Goal: Information Seeking & Learning: Learn about a topic

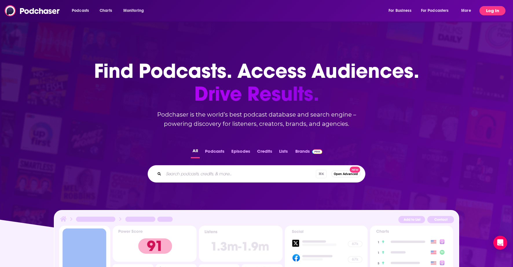
click at [490, 9] on button "Log In" at bounding box center [492, 10] width 26 height 9
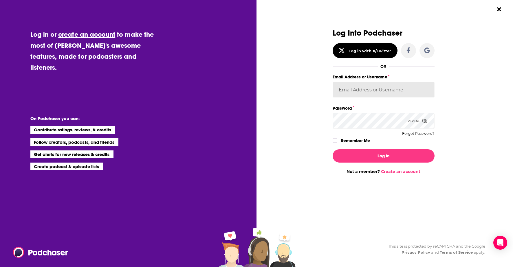
click at [366, 91] on input "Email Address or Username" at bounding box center [384, 90] width 102 height 16
type input "[PERSON_NAME][EMAIL_ADDRESS][DOMAIN_NAME]"
click at [369, 89] on input "[PERSON_NAME][EMAIL_ADDRESS][DOMAIN_NAME]" at bounding box center [384, 90] width 102 height 16
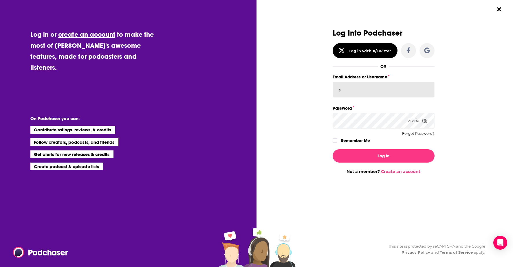
type input "[EMAIL_ADDRESS][DOMAIN_NAME]"
click at [333, 140] on icon "Dialog" at bounding box center [334, 140] width 3 height 3
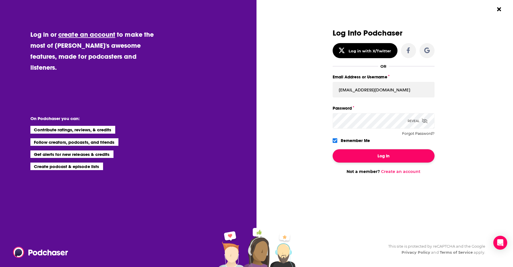
click at [366, 152] on button "Log In" at bounding box center [384, 155] width 102 height 13
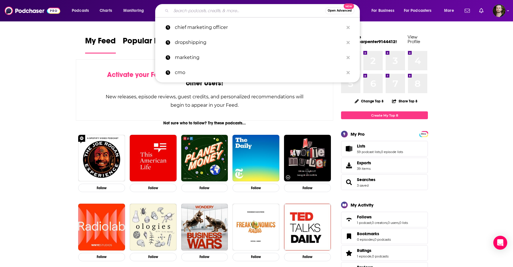
click at [204, 14] on input "Search podcasts, credits, & more..." at bounding box center [248, 10] width 154 height 9
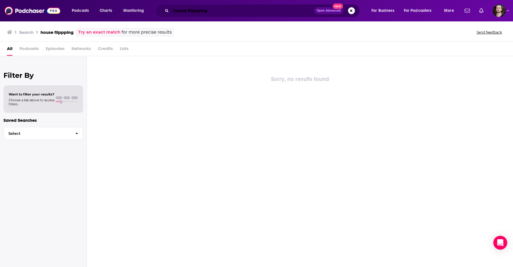
click at [198, 11] on input "house flippping" at bounding box center [242, 10] width 143 height 9
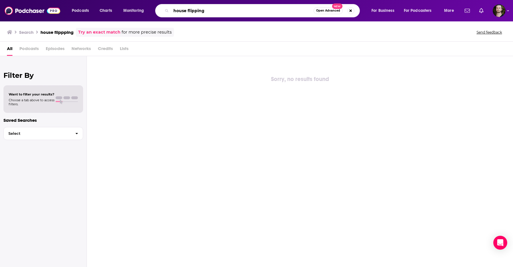
type input "house flipping"
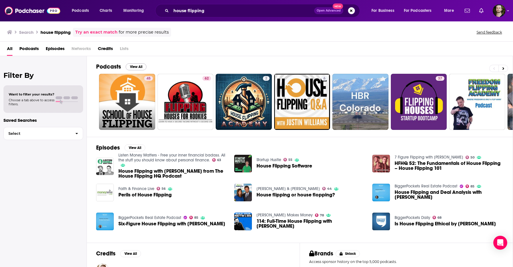
scroll to position [6, 0]
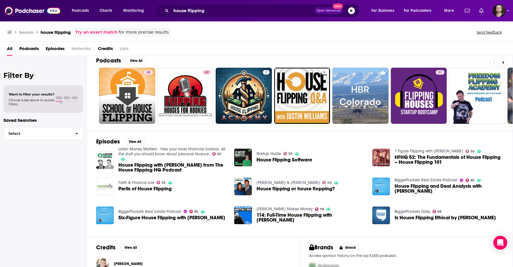
click at [26, 49] on span "Podcasts" at bounding box center [28, 50] width 19 height 12
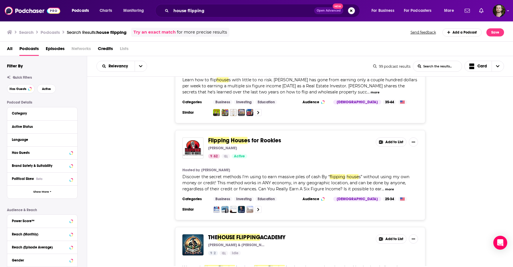
scroll to position [44, 0]
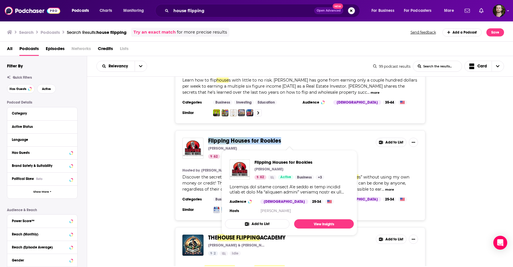
drag, startPoint x: 291, startPoint y: 142, endPoint x: 208, endPoint y: 141, distance: 83.9
click at [208, 141] on div "Flipping House s for Rookies [PERSON_NAME] 62 Active Add to List" at bounding box center [300, 148] width 236 height 21
copy span "Flipping House s for Rookies"
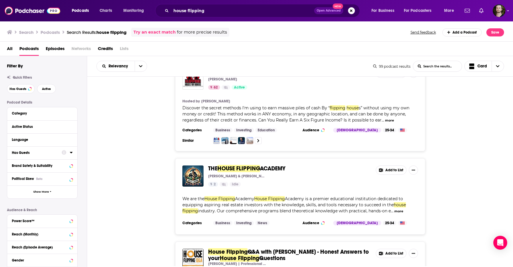
scroll to position [79, 0]
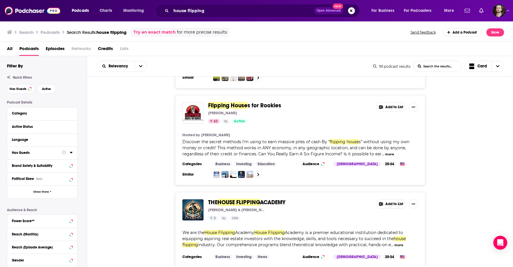
click at [442, 117] on div "Flipping House s for Rookies [PERSON_NAME] 62 Active Add to List Hosted by [PER…" at bounding box center [300, 140] width 426 height 90
click at [390, 109] on button "Add to List" at bounding box center [391, 106] width 31 height 9
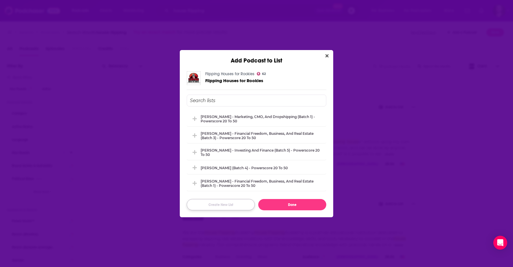
click at [238, 206] on button "Create New List" at bounding box center [221, 204] width 68 height 11
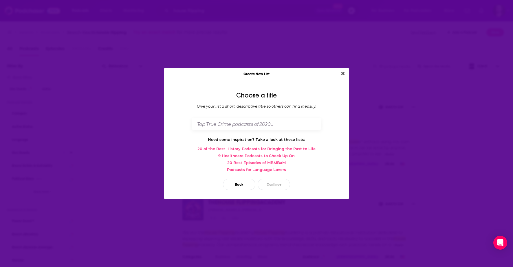
click at [248, 124] on input "Dialog" at bounding box center [257, 124] width 130 height 12
type input "[PERSON_NAME] - Flipping"
click at [281, 186] on button "Continue" at bounding box center [274, 184] width 32 height 11
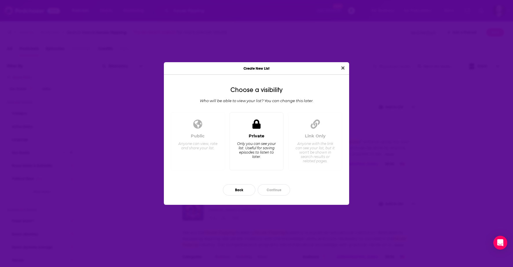
click at [264, 142] on div "Only you can see your list. Useful for saving episodes to listen to later." at bounding box center [256, 150] width 40 height 17
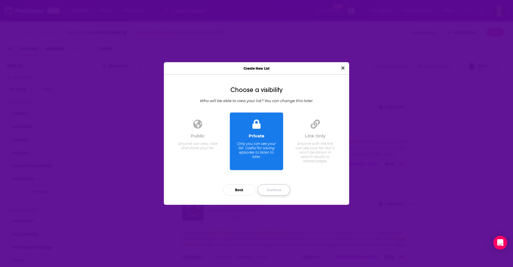
click at [276, 188] on button "Continue" at bounding box center [274, 189] width 32 height 11
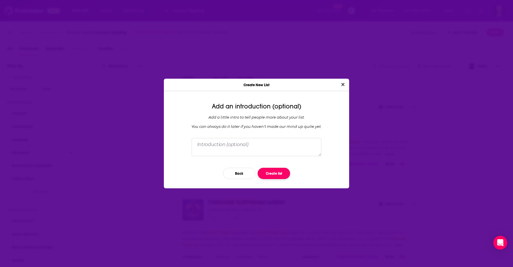
click at [277, 172] on button "Create list" at bounding box center [274, 173] width 32 height 11
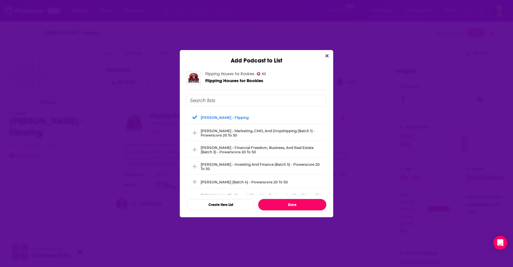
click at [282, 202] on button "Done" at bounding box center [292, 204] width 68 height 11
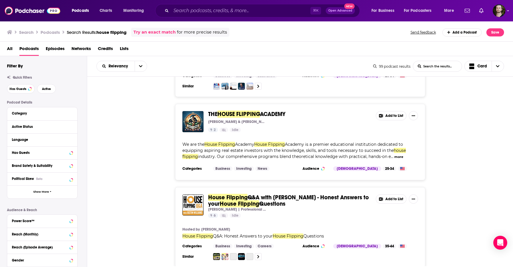
scroll to position [168, 0]
click at [41, 89] on button "Active" at bounding box center [46, 88] width 19 height 9
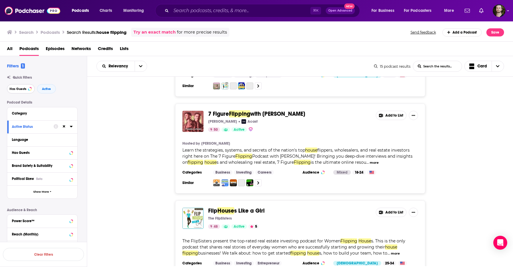
click at [23, 88] on span "Has Guests" at bounding box center [18, 88] width 17 height 3
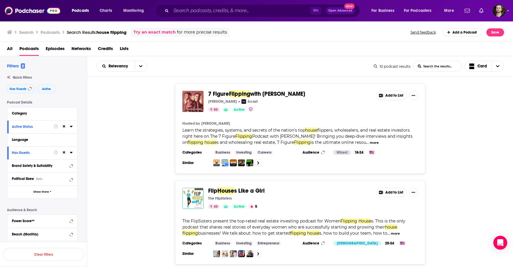
click at [391, 93] on button "Add to List" at bounding box center [391, 95] width 31 height 9
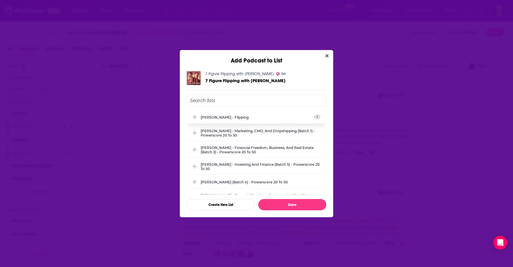
click at [215, 118] on div "[PERSON_NAME] - Flipping" at bounding box center [227, 117] width 52 height 4
click at [311, 203] on button "Done" at bounding box center [292, 204] width 68 height 11
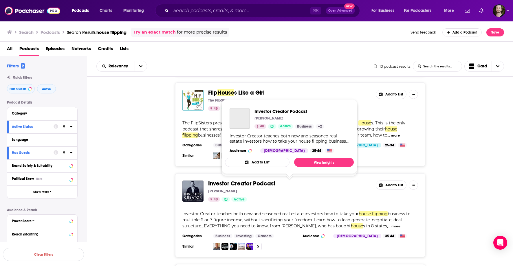
scroll to position [99, 0]
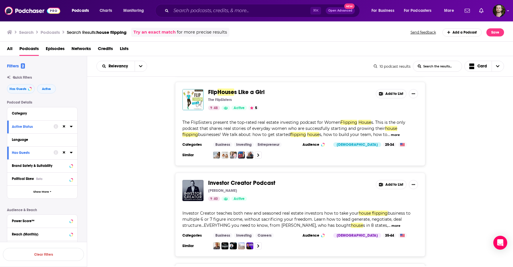
click at [388, 95] on button "Add to List" at bounding box center [391, 93] width 31 height 9
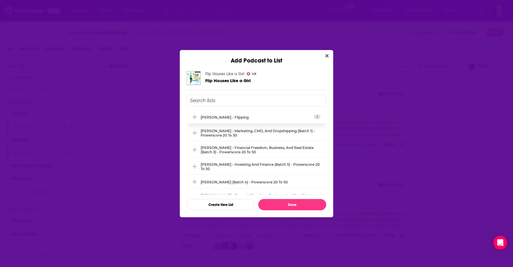
click at [223, 120] on div "[PERSON_NAME] - Flipping" at bounding box center [256, 117] width 139 height 13
click at [312, 201] on button "Done" at bounding box center [292, 204] width 68 height 11
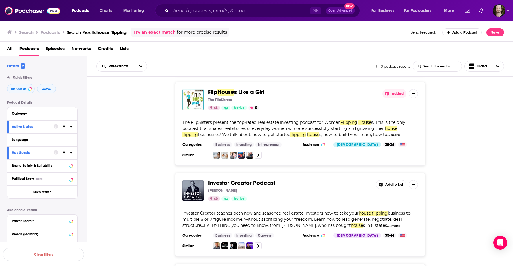
click at [392, 186] on button "Add to List" at bounding box center [391, 184] width 31 height 9
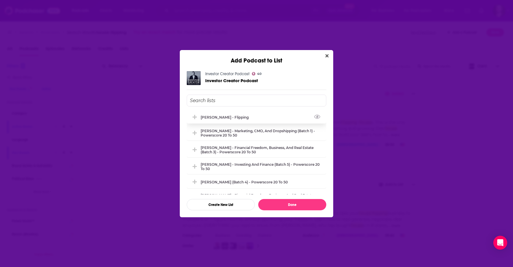
drag, startPoint x: 209, startPoint y: 115, endPoint x: 236, endPoint y: 134, distance: 32.4
click at [209, 115] on div "[PERSON_NAME] - Flipping" at bounding box center [227, 117] width 52 height 4
click at [306, 204] on button "Done" at bounding box center [292, 204] width 68 height 11
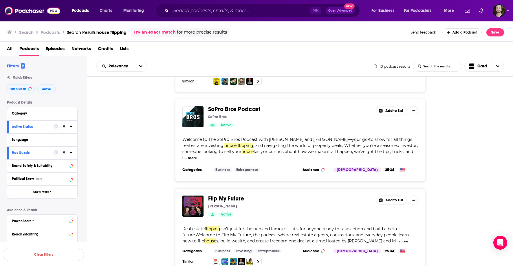
scroll to position [353, 0]
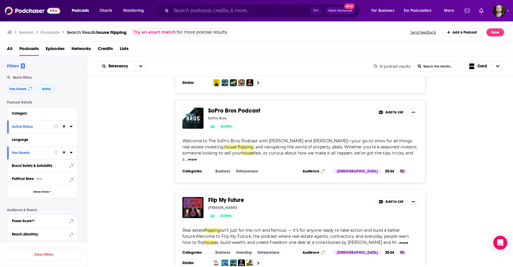
click at [386, 111] on button "Add to List" at bounding box center [391, 112] width 31 height 9
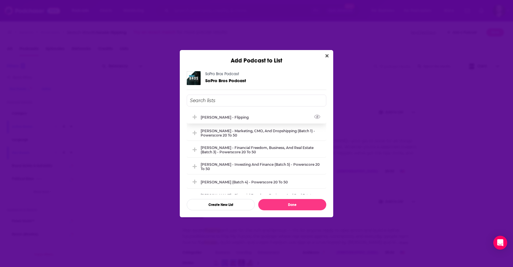
click at [223, 118] on div "[PERSON_NAME] - Flipping" at bounding box center [227, 117] width 52 height 4
click at [315, 209] on button "Done" at bounding box center [292, 204] width 68 height 11
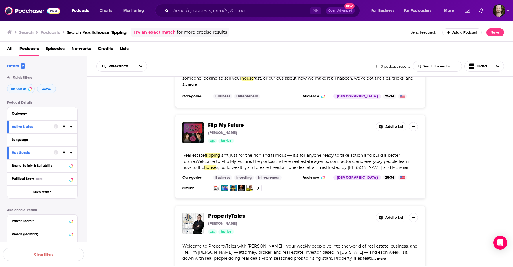
scroll to position [457, 0]
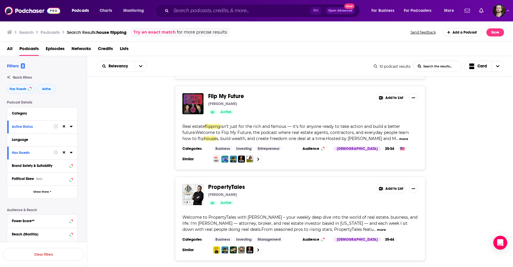
click at [387, 93] on button "Add to List" at bounding box center [391, 97] width 31 height 9
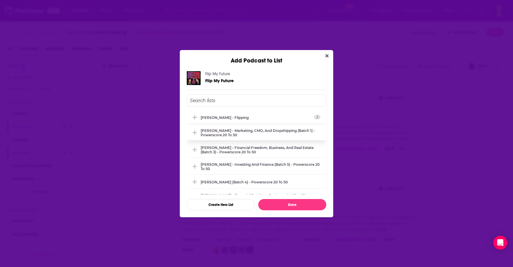
drag, startPoint x: 224, startPoint y: 118, endPoint x: 255, endPoint y: 134, distance: 34.8
click at [224, 118] on div "[PERSON_NAME] - Flipping" at bounding box center [227, 117] width 52 height 4
drag, startPoint x: 310, startPoint y: 203, endPoint x: 311, endPoint y: 200, distance: 3.1
click at [311, 202] on button "Done" at bounding box center [292, 204] width 68 height 11
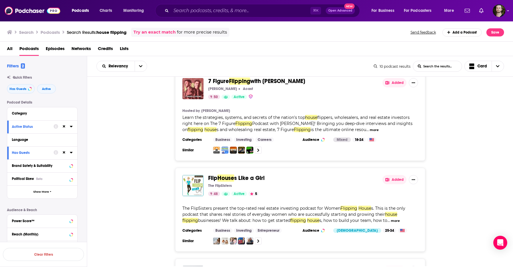
scroll to position [0, 0]
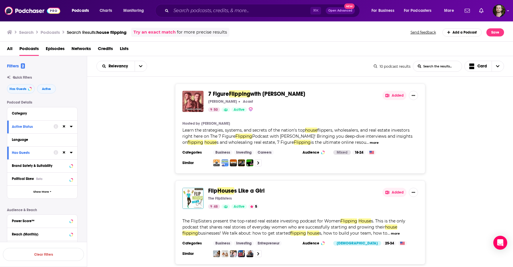
click at [117, 31] on span "house flipping" at bounding box center [111, 32] width 30 height 5
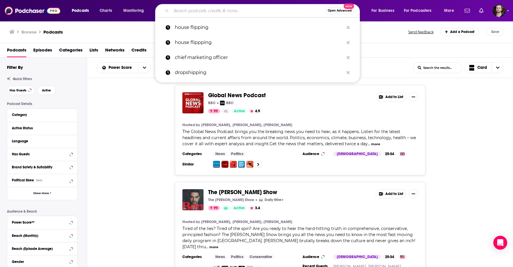
click at [186, 9] on input "Search podcasts, credits, & more..." at bounding box center [248, 10] width 154 height 9
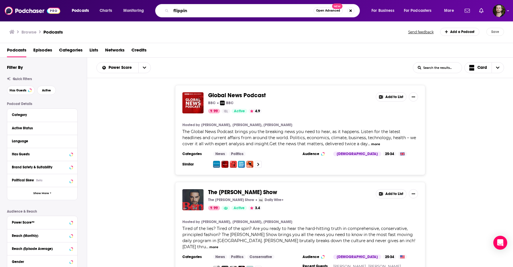
type input "flipping"
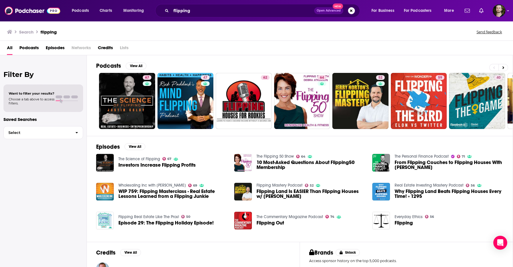
click at [30, 49] on span "Podcasts" at bounding box center [28, 49] width 19 height 12
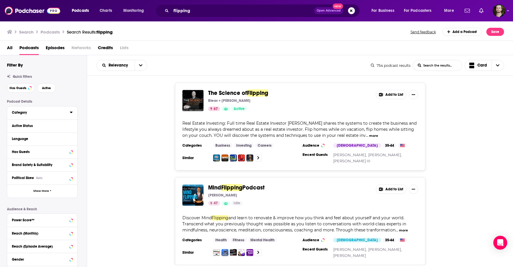
click at [27, 114] on div "Category" at bounding box center [39, 113] width 54 height 4
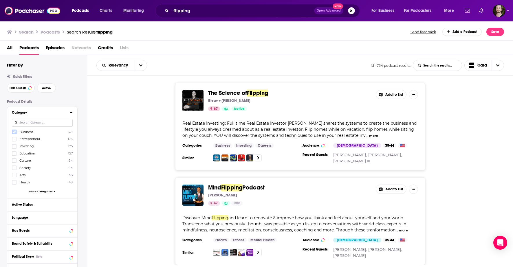
click at [15, 133] on icon at bounding box center [13, 131] width 3 height 3
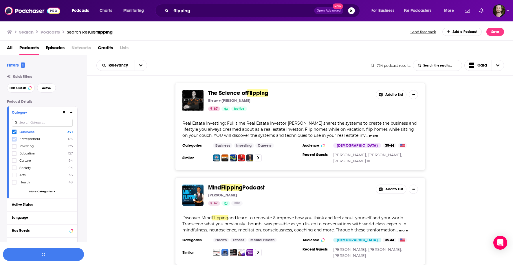
click at [15, 138] on icon at bounding box center [13, 138] width 3 height 3
click at [15, 147] on icon at bounding box center [13, 146] width 3 height 3
click at [59, 254] on button "View 371 Results" at bounding box center [43, 254] width 81 height 13
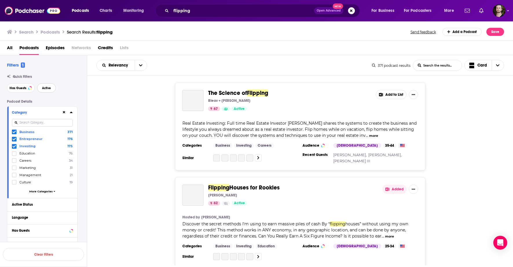
drag, startPoint x: 55, startPoint y: 88, endPoint x: 45, endPoint y: 88, distance: 10.1
click at [55, 88] on button "Active" at bounding box center [46, 87] width 19 height 9
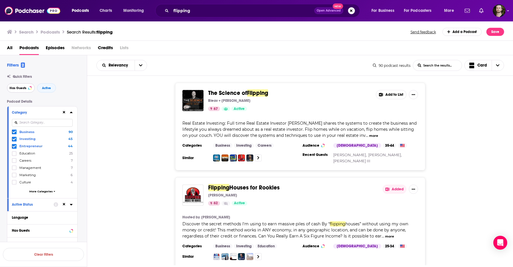
click at [19, 90] on button "Has Guests" at bounding box center [21, 87] width 28 height 9
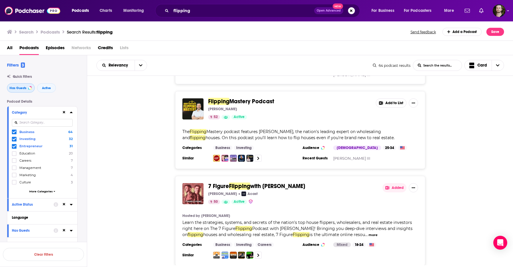
scroll to position [81, 0]
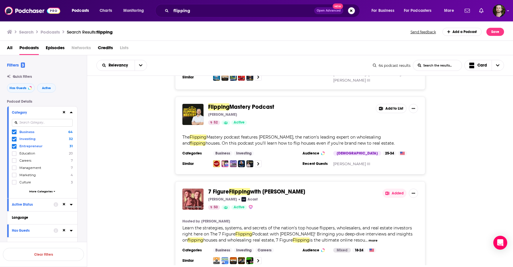
click at [399, 106] on button "Add to List" at bounding box center [391, 108] width 31 height 9
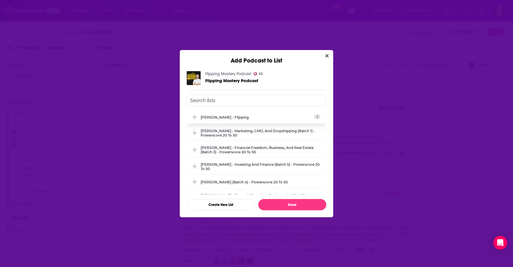
click at [226, 118] on div "[PERSON_NAME] - Flipping" at bounding box center [227, 117] width 52 height 4
click at [309, 205] on button "Done" at bounding box center [292, 204] width 68 height 11
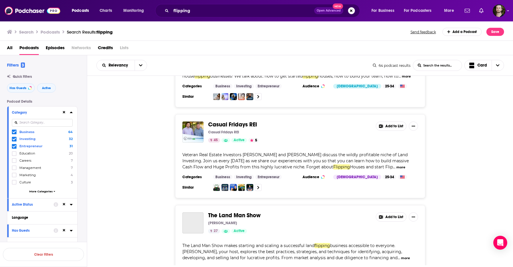
scroll to position [438, 0]
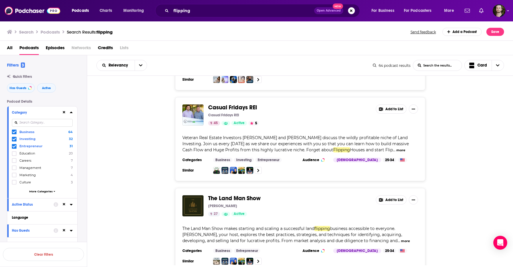
click at [396, 148] on button "more" at bounding box center [400, 150] width 9 height 5
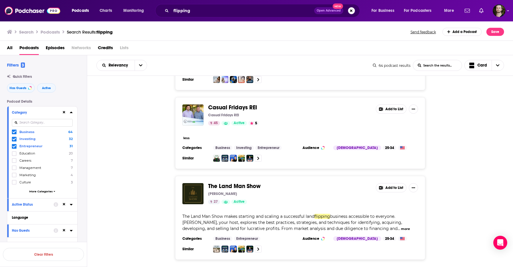
click at [187, 136] on button "less" at bounding box center [186, 138] width 6 height 5
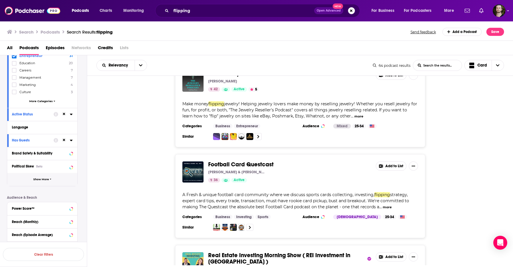
scroll to position [97, 0]
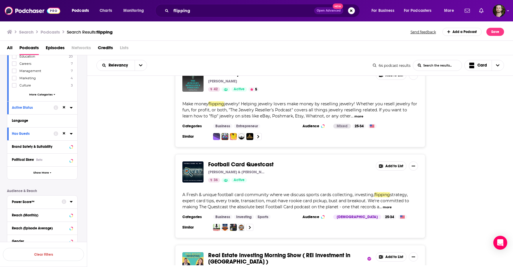
click at [42, 202] on div "Power Score™" at bounding box center [35, 202] width 46 height 4
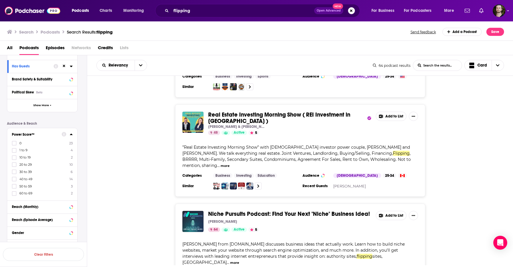
scroll to position [165, 0]
click at [13, 192] on icon at bounding box center [13, 192] width 3 height 3
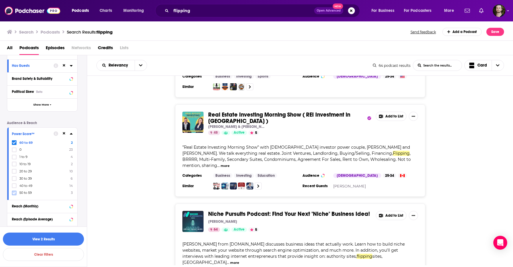
click at [14, 192] on icon at bounding box center [13, 192] width 3 height 3
click at [48, 237] on button "View 35 Results" at bounding box center [43, 239] width 81 height 13
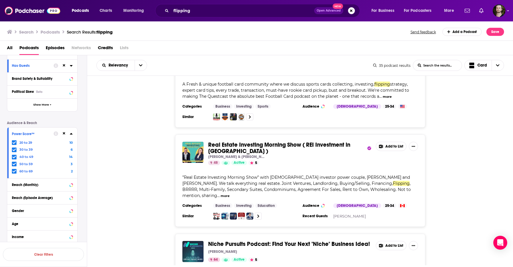
scroll to position [875, 0]
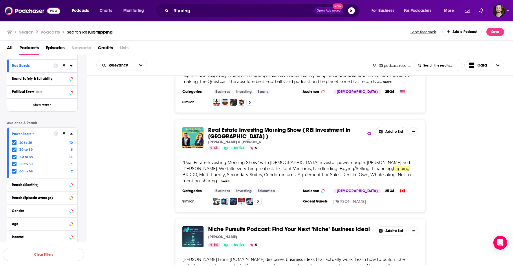
click at [390, 129] on button "Add to List" at bounding box center [391, 131] width 31 height 9
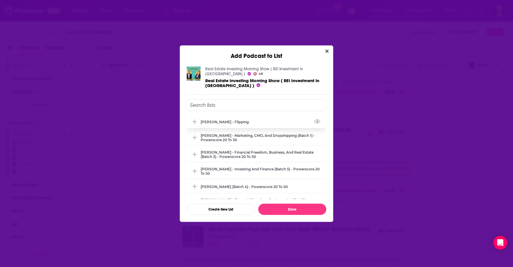
click at [244, 122] on div "[PERSON_NAME] - Flipping" at bounding box center [256, 121] width 139 height 13
drag, startPoint x: 312, startPoint y: 210, endPoint x: 308, endPoint y: 200, distance: 10.6
click at [312, 210] on button "Done" at bounding box center [292, 209] width 68 height 11
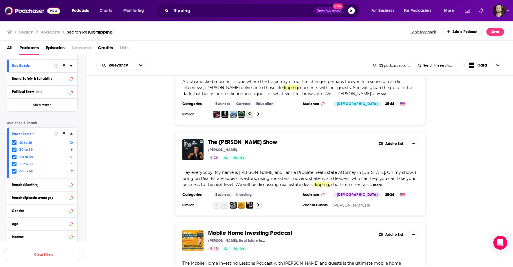
scroll to position [1251, 0]
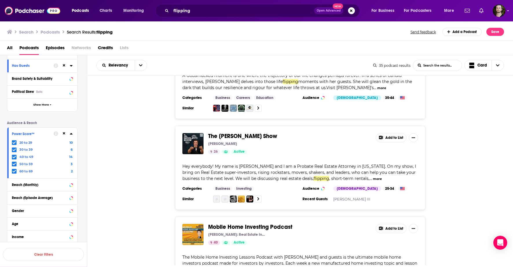
click at [394, 133] on button "Add to List" at bounding box center [391, 137] width 31 height 9
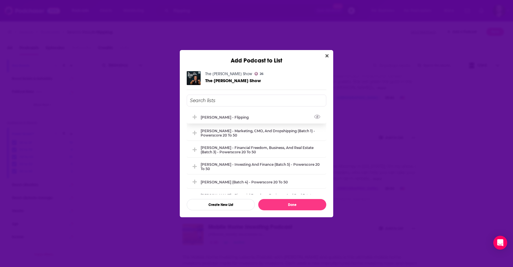
click at [238, 119] on div "[PERSON_NAME] - Flipping" at bounding box center [227, 117] width 52 height 4
click at [320, 207] on button "Done" at bounding box center [292, 204] width 68 height 11
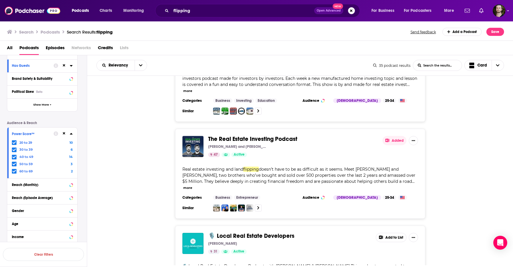
scroll to position [1435, 0]
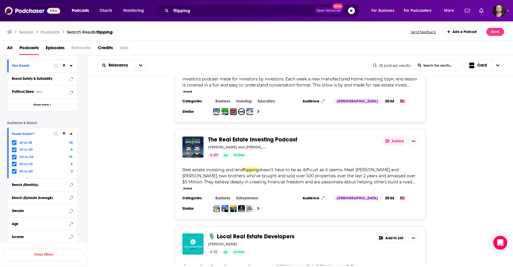
click at [392, 137] on button "Added" at bounding box center [394, 141] width 24 height 9
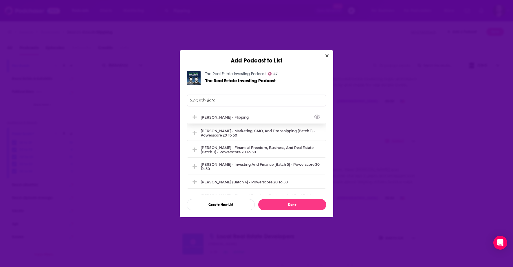
click at [227, 119] on div "[PERSON_NAME] - Flipping" at bounding box center [227, 117] width 52 height 4
click at [309, 201] on button "Done" at bounding box center [292, 204] width 68 height 11
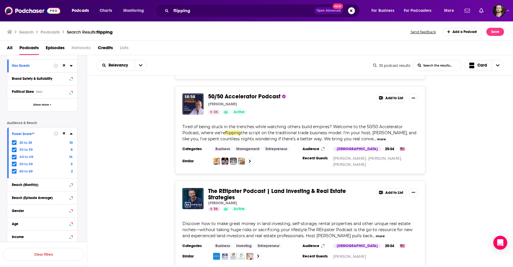
scroll to position [1887, 0]
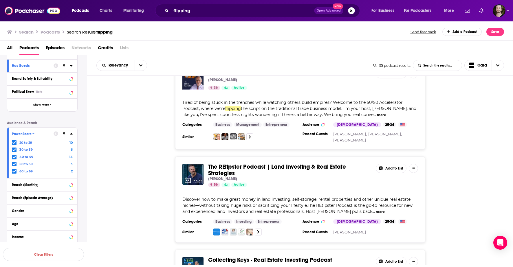
click at [386, 164] on button "Add to List" at bounding box center [391, 168] width 31 height 9
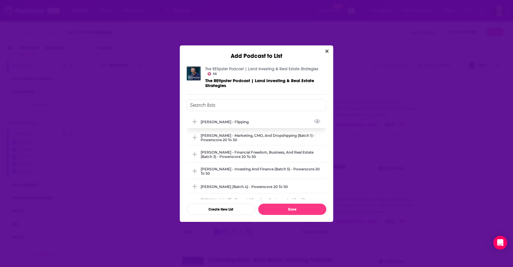
click at [223, 124] on div "[PERSON_NAME] - Flipping" at bounding box center [227, 122] width 52 height 4
click at [305, 208] on button "Done" at bounding box center [292, 209] width 68 height 11
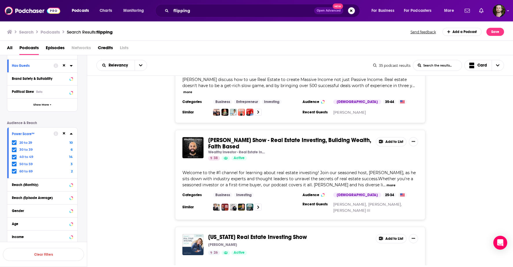
scroll to position [2126, 0]
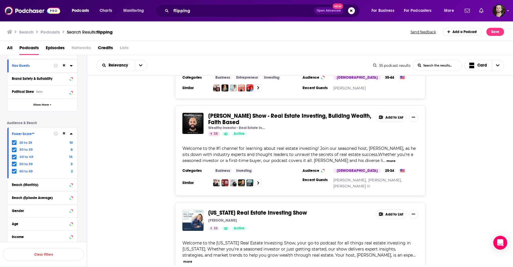
click at [389, 210] on button "Add to List" at bounding box center [391, 214] width 31 height 9
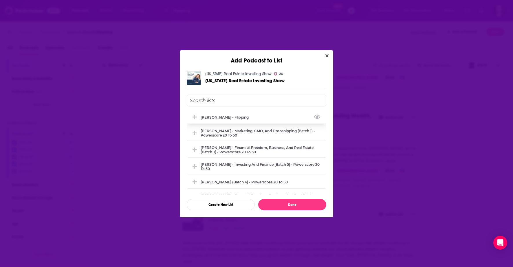
click at [216, 116] on div "[PERSON_NAME] - Flipping" at bounding box center [227, 117] width 52 height 4
drag, startPoint x: 301, startPoint y: 207, endPoint x: 290, endPoint y: 196, distance: 15.3
click at [301, 207] on button "Done" at bounding box center [292, 204] width 68 height 11
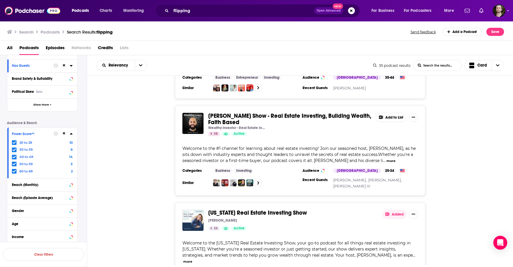
click at [222, 209] on span "[US_STATE] Real Estate Investing Show" at bounding box center [257, 212] width 99 height 7
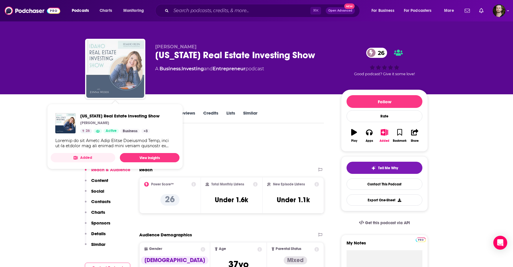
click at [128, 63] on img "Idaho Real Estate Investing Show" at bounding box center [115, 69] width 58 height 58
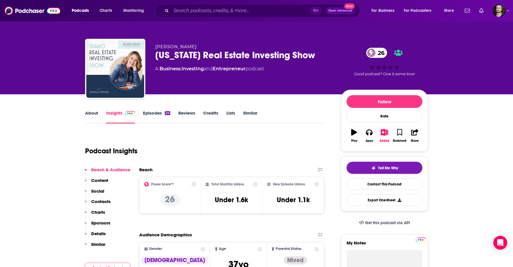
click at [259, 141] on div "Podcast Insights" at bounding box center [202, 148] width 234 height 30
click at [189, 11] on input "Search podcasts, credits, & more..." at bounding box center [240, 10] width 139 height 9
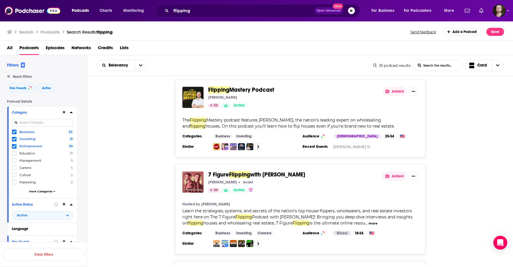
scroll to position [134, 0]
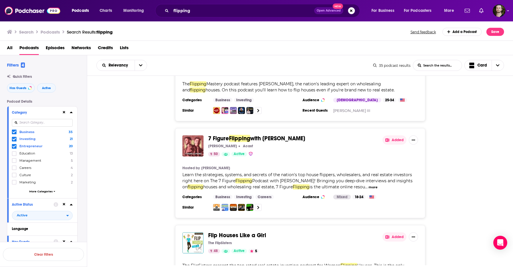
click at [59, 49] on span "Episodes" at bounding box center [55, 49] width 19 height 12
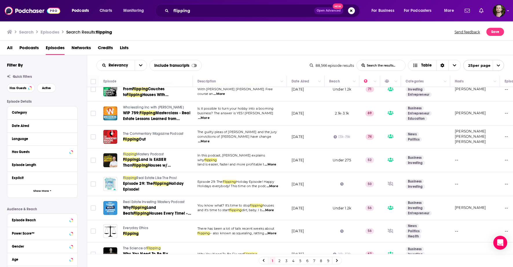
scroll to position [56, 0]
click at [497, 10] on img "Logged in as OutlierAudio" at bounding box center [499, 10] width 13 height 13
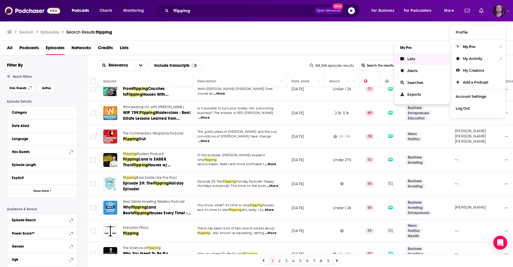
click at [412, 58] on span "Lists" at bounding box center [411, 59] width 8 height 4
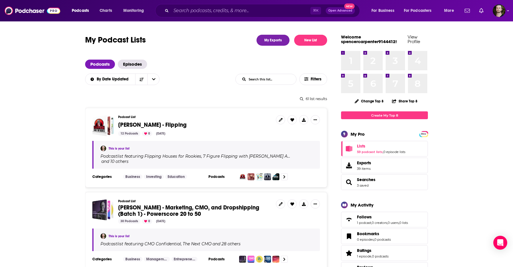
click at [137, 123] on span "[PERSON_NAME] - Flipping" at bounding box center [152, 124] width 68 height 7
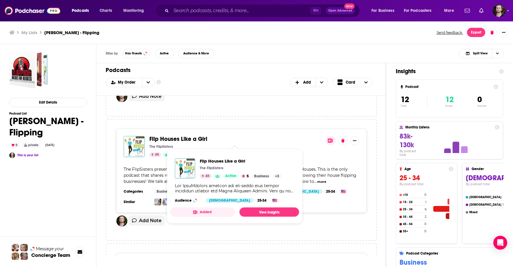
scroll to position [237, 0]
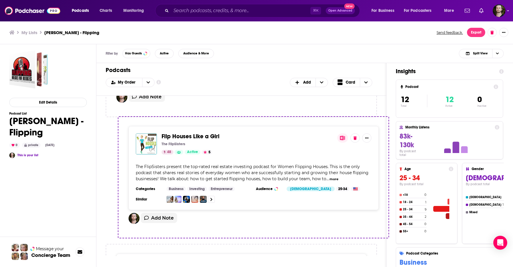
drag, startPoint x: 214, startPoint y: 142, endPoint x: 224, endPoint y: 139, distance: 10.3
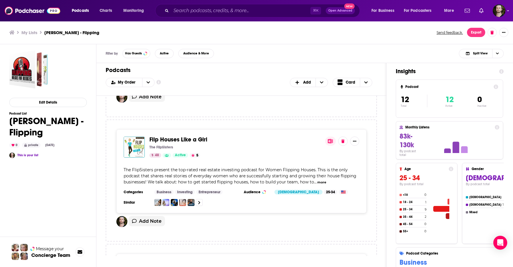
click at [202, 143] on span "Flip Houses Like a Girl" at bounding box center [178, 139] width 58 height 7
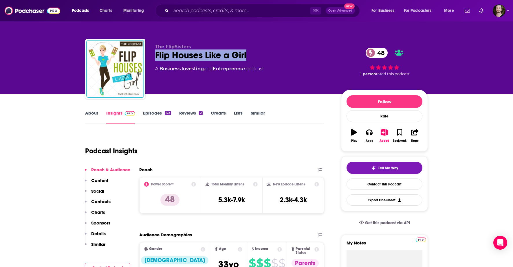
drag, startPoint x: 156, startPoint y: 55, endPoint x: 239, endPoint y: 56, distance: 82.8
click at [247, 55] on div "Flip Houses Like a Girl [DEMOGRAPHIC_DATA]" at bounding box center [243, 54] width 177 height 11
copy h2 "Flip Houses Like a Girl"
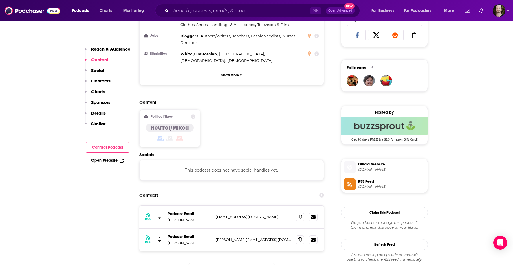
scroll to position [395, 0]
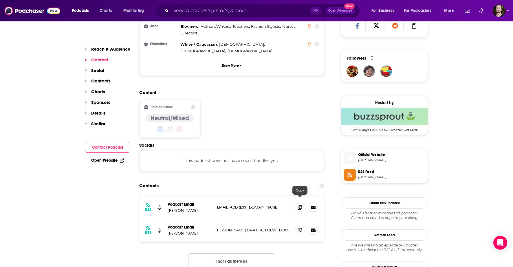
click at [300, 228] on icon at bounding box center [300, 230] width 4 height 5
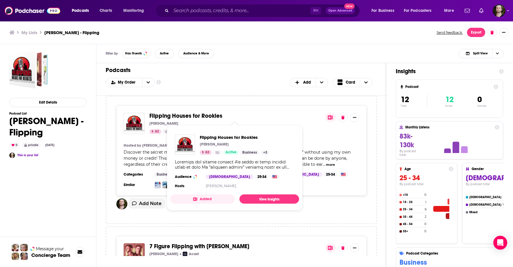
click at [186, 117] on span "Flipping Houses for Rookies" at bounding box center [185, 115] width 73 height 7
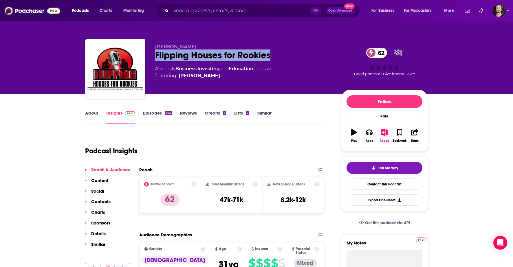
drag, startPoint x: 274, startPoint y: 56, endPoint x: 157, endPoint y: 57, distance: 116.9
click at [155, 57] on div "Flipping Houses for Rookies 62" at bounding box center [243, 54] width 177 height 11
copy h2 "Flipping Houses for Rookies"
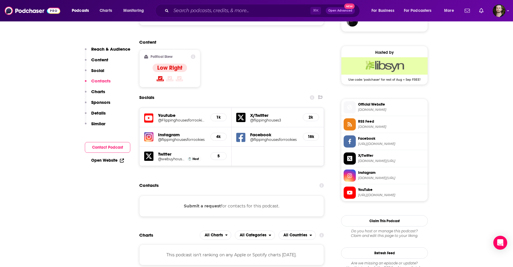
scroll to position [435, 0]
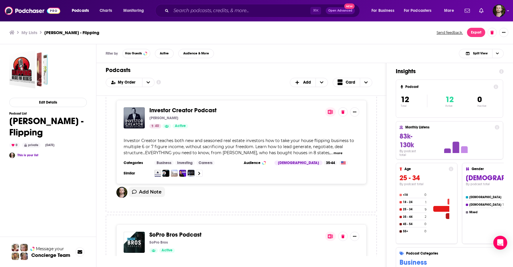
scroll to position [393, 0]
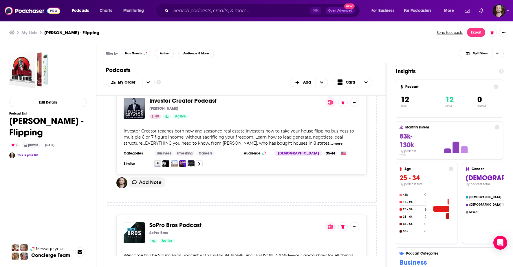
click at [181, 103] on span "Investor Creator Podcast" at bounding box center [182, 100] width 67 height 7
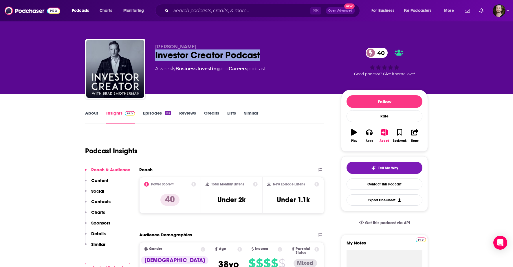
drag, startPoint x: 261, startPoint y: 54, endPoint x: 154, endPoint y: 58, distance: 107.8
click at [154, 58] on div "[PERSON_NAME] Investor Creator Podcast 40 A weekly Business , Investing and Car…" at bounding box center [256, 70] width 343 height 63
copy h2 "Investor Creator Podcast"
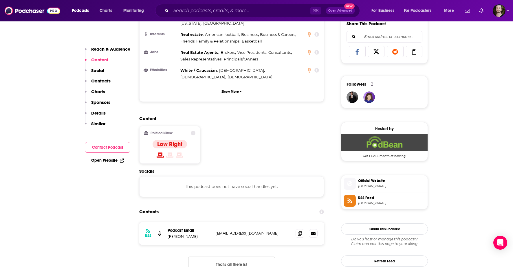
scroll to position [394, 0]
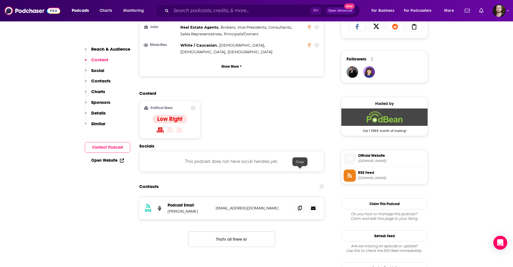
click at [299, 206] on icon at bounding box center [300, 208] width 4 height 5
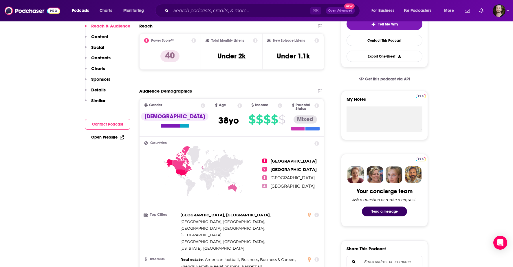
scroll to position [0, 0]
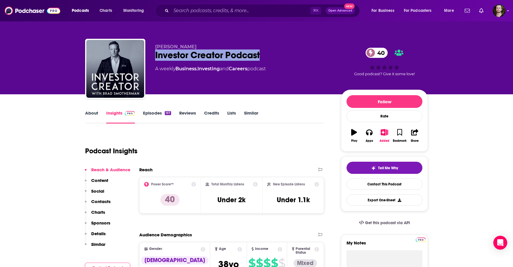
drag, startPoint x: 263, startPoint y: 54, endPoint x: 151, endPoint y: 55, distance: 112.3
click at [151, 55] on div "[PERSON_NAME] Investor Creator Podcast 40 A weekly Business , Investing and Car…" at bounding box center [256, 70] width 343 height 63
copy h2 "Investor Creator Podcast"
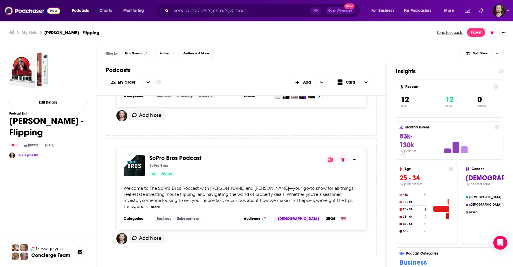
scroll to position [455, 0]
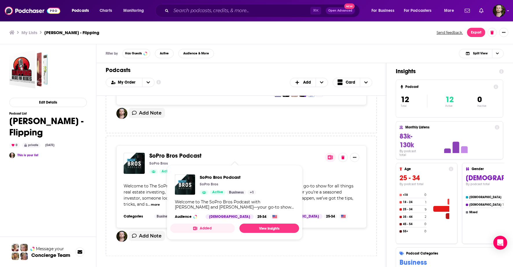
click at [168, 156] on span "SoPro Bros Podcast" at bounding box center [175, 155] width 52 height 7
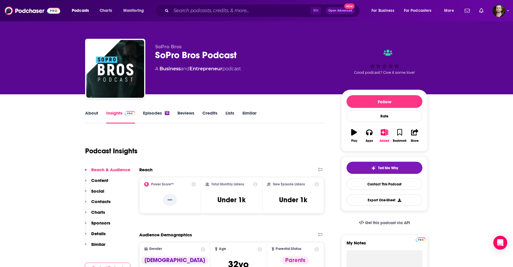
click at [89, 111] on link "About" at bounding box center [91, 116] width 13 height 13
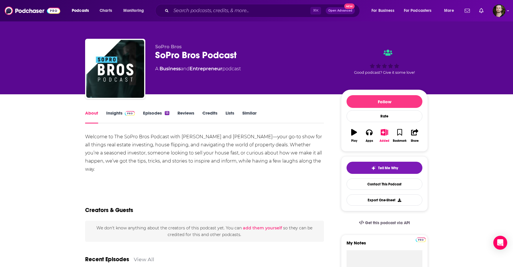
click at [116, 110] on link "Insights" at bounding box center [120, 116] width 29 height 13
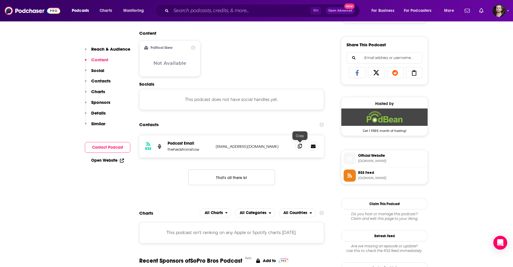
scroll to position [349, 0]
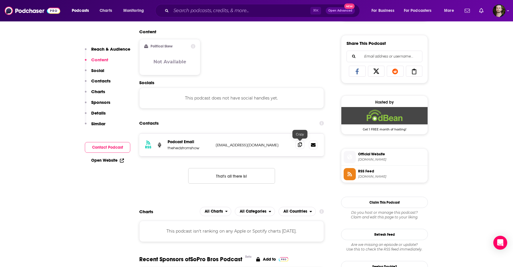
click at [300, 146] on icon at bounding box center [300, 144] width 4 height 5
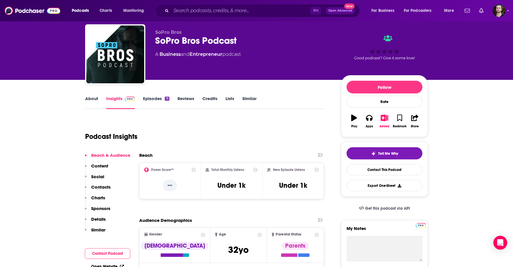
scroll to position [15, 0]
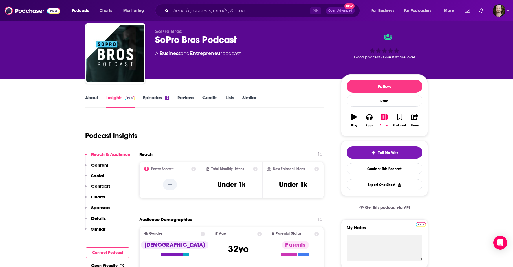
click at [90, 96] on link "About" at bounding box center [91, 101] width 13 height 13
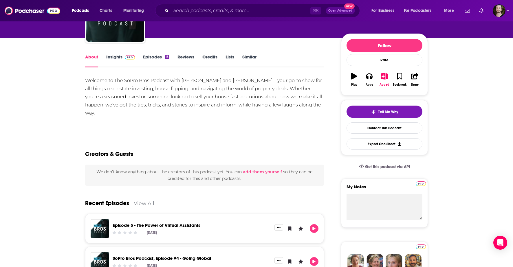
scroll to position [5, 0]
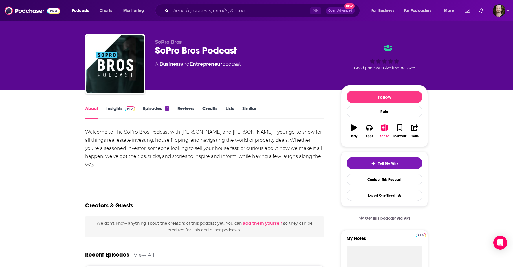
click at [118, 108] on link "Insights" at bounding box center [120, 112] width 29 height 13
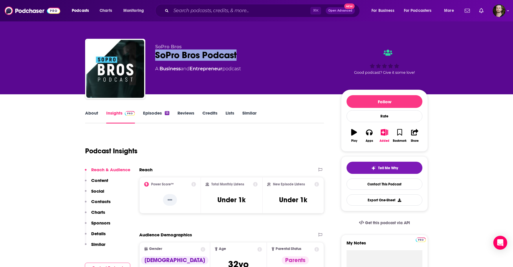
drag, startPoint x: 239, startPoint y: 54, endPoint x: 153, endPoint y: 56, distance: 86.8
click at [156, 56] on div "SoPro Bros Podcast" at bounding box center [243, 54] width 177 height 11
copy h2 "SoPro Bros Podcast"
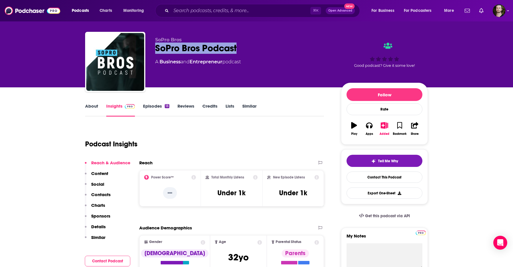
scroll to position [8, 0]
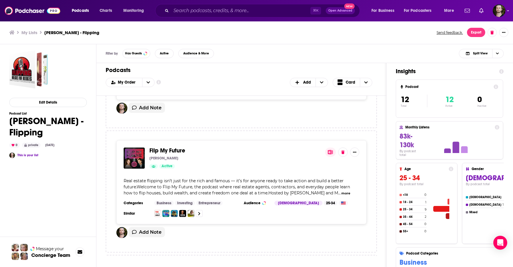
scroll to position [602, 0]
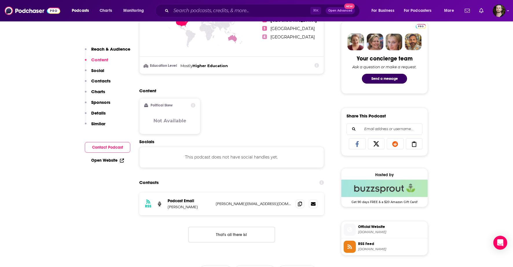
scroll to position [282, 0]
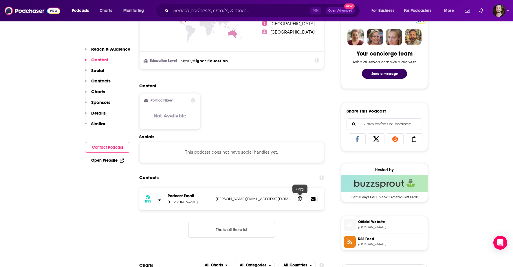
click at [298, 199] on icon at bounding box center [300, 199] width 4 height 5
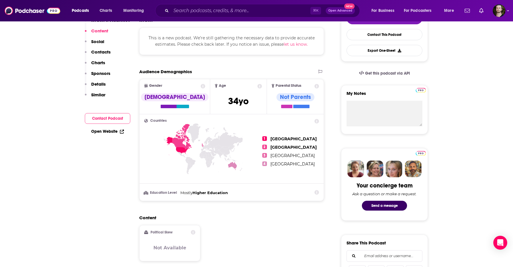
scroll to position [0, 0]
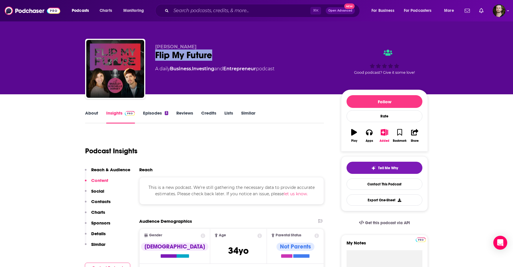
drag, startPoint x: 219, startPoint y: 55, endPoint x: 153, endPoint y: 55, distance: 66.0
click at [155, 56] on div "Bradley Dorsey Flip My Future A daily Business , Investing and Entrepreneur pod…" at bounding box center [256, 70] width 343 height 63
copy h2 "Flip My Future"
click at [94, 114] on link "About" at bounding box center [91, 116] width 13 height 13
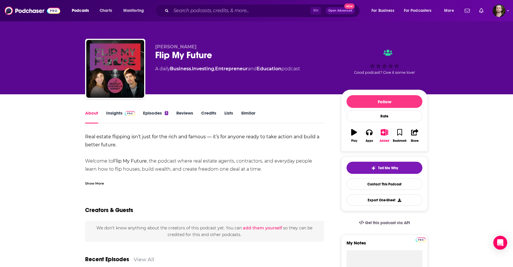
click at [115, 111] on link "Insights" at bounding box center [120, 116] width 29 height 13
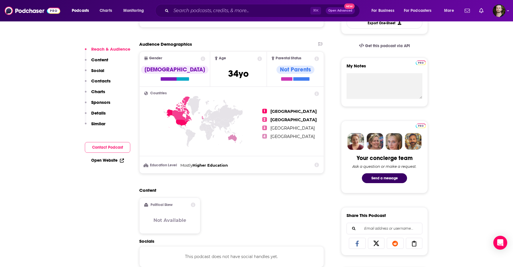
scroll to position [183, 0]
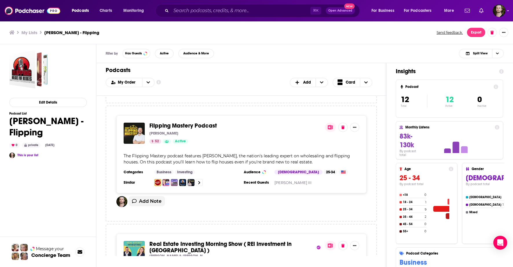
scroll to position [749, 0]
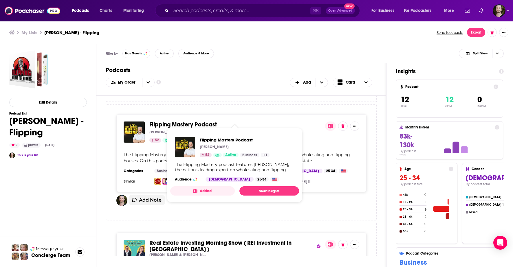
click at [208, 122] on span "Flipping Mastery Podcast" at bounding box center [182, 124] width 67 height 7
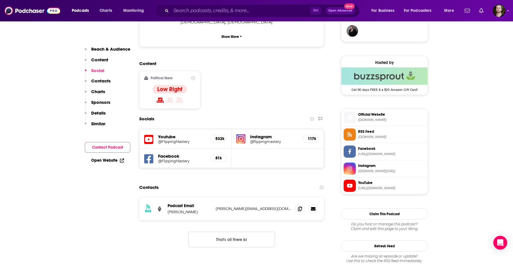
scroll to position [441, 0]
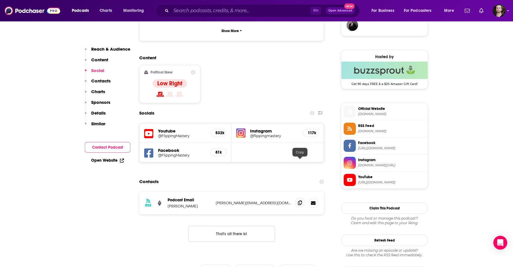
click at [302, 201] on icon at bounding box center [300, 203] width 4 height 5
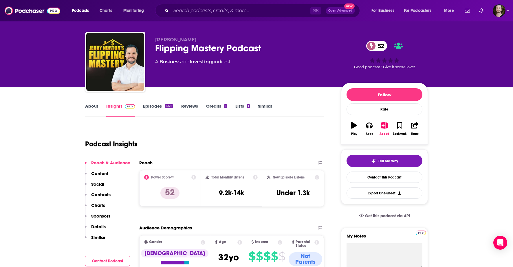
scroll to position [0, 0]
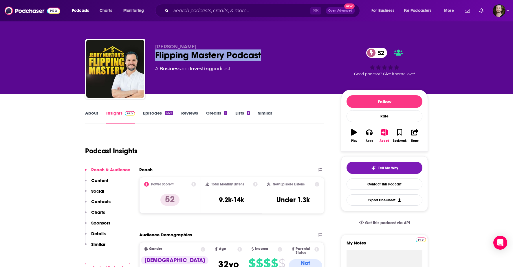
drag, startPoint x: 266, startPoint y: 56, endPoint x: 154, endPoint y: 58, distance: 112.3
click at [154, 58] on div "Jerry Norton Flipping Mastery Podcast 52 A Business and Investing podcast 52 Go…" at bounding box center [256, 70] width 343 height 63
copy h2 "Flipping Mastery Podcast"
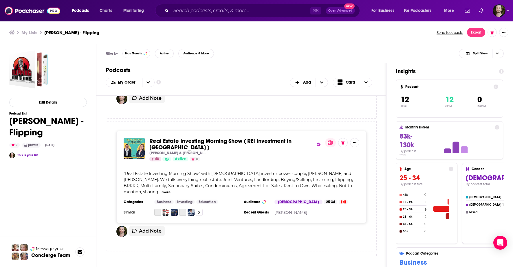
scroll to position [864, 0]
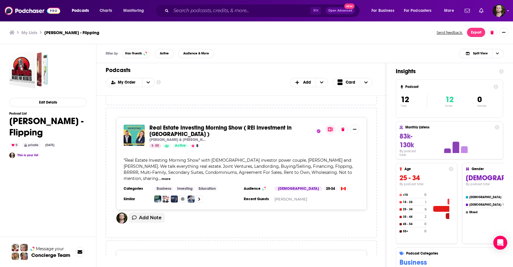
click at [199, 124] on span "Real Estate Investing Morning Show ( REI Investment in [GEOGRAPHIC_DATA] )" at bounding box center [220, 131] width 142 height 14
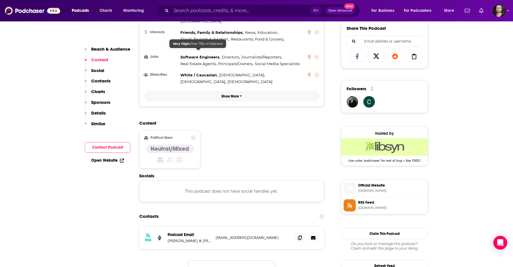
scroll to position [386, 0]
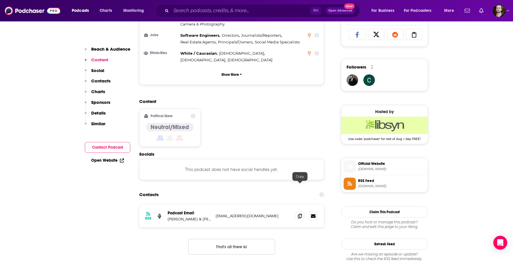
drag, startPoint x: 300, startPoint y: 187, endPoint x: 295, endPoint y: 184, distance: 6.4
click at [300, 214] on icon at bounding box center [300, 216] width 4 height 5
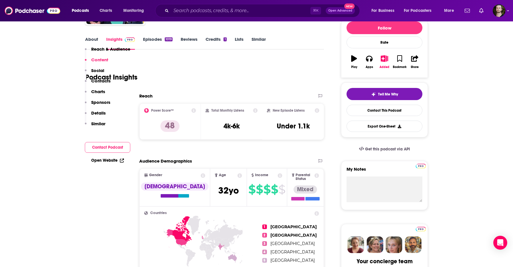
scroll to position [0, 0]
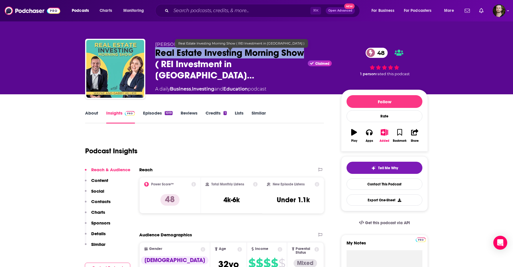
drag, startPoint x: 156, startPoint y: 54, endPoint x: 303, endPoint y: 58, distance: 147.4
click at [303, 58] on span "Real Estate Investing Morning Show ( REI Investment in Cana…" at bounding box center [230, 64] width 150 height 34
copy h2 "Real Estate Investing Morning Show"
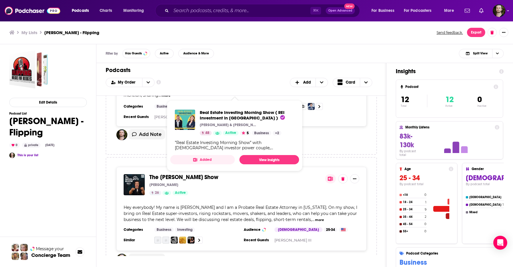
scroll to position [954, 0]
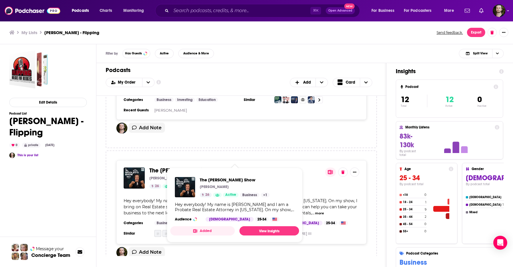
click at [195, 167] on span "The [PERSON_NAME] Show" at bounding box center [183, 170] width 69 height 7
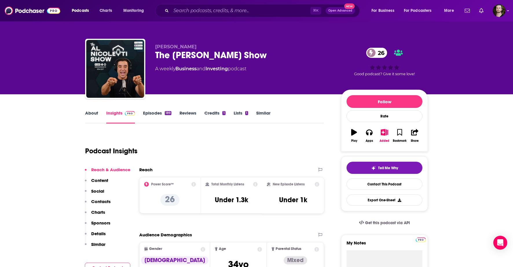
click at [91, 115] on link "About" at bounding box center [91, 116] width 13 height 13
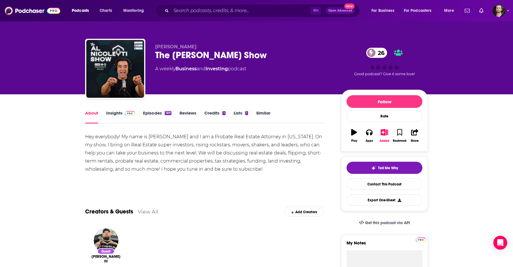
scroll to position [3, 0]
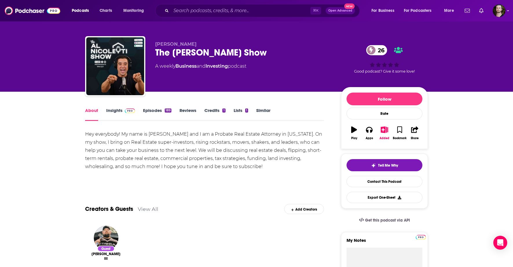
click at [117, 108] on link "Insights" at bounding box center [120, 114] width 29 height 13
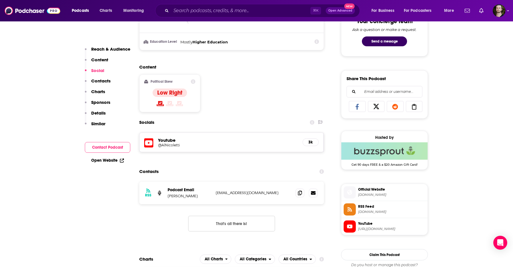
scroll to position [395, 0]
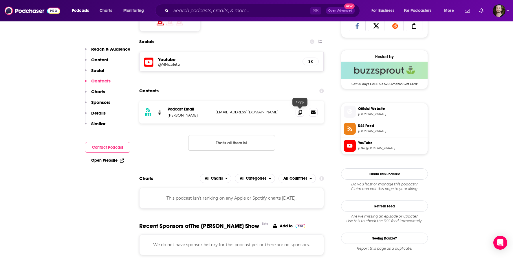
drag, startPoint x: 298, startPoint y: 112, endPoint x: 292, endPoint y: 112, distance: 6.7
click at [298, 112] on icon at bounding box center [300, 112] width 4 height 5
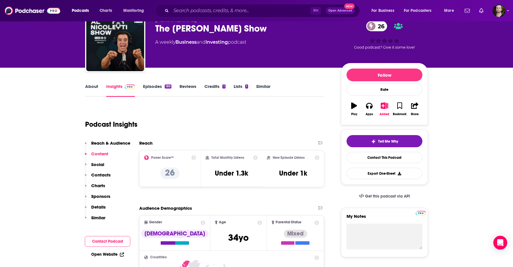
scroll to position [0, 0]
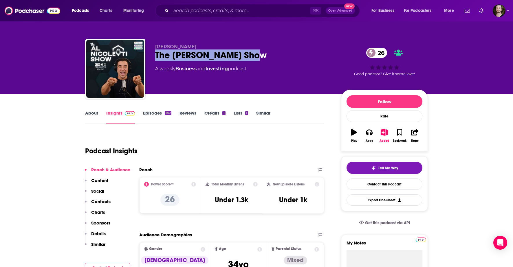
drag, startPoint x: 226, startPoint y: 56, endPoint x: 156, endPoint y: 59, distance: 70.4
click at [156, 59] on div "The Al Nicoletti Show 26" at bounding box center [243, 54] width 177 height 11
copy h2 "The [PERSON_NAME] Show"
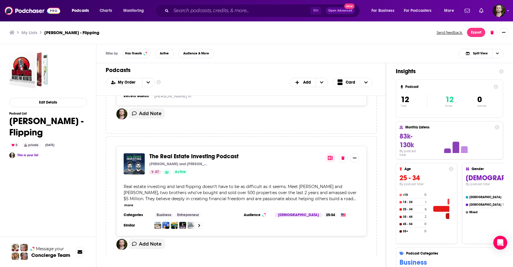
scroll to position [1093, 0]
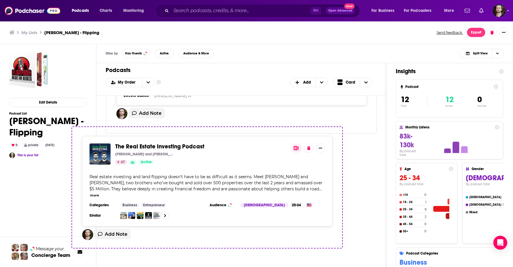
drag, startPoint x: 243, startPoint y: 145, endPoint x: 232, endPoint y: 146, distance: 10.8
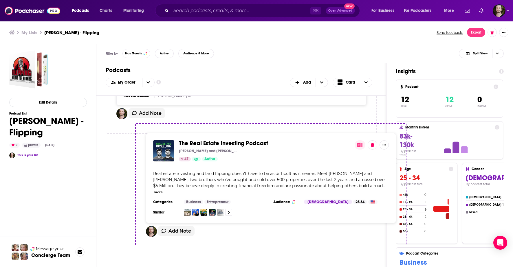
drag, startPoint x: 148, startPoint y: 144, endPoint x: 172, endPoint y: 143, distance: 24.0
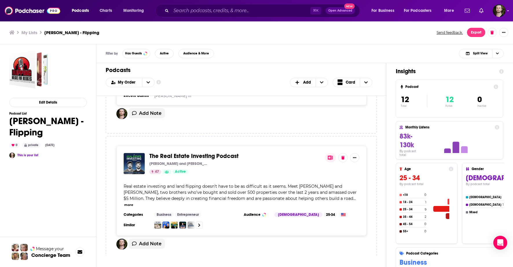
click at [133, 203] on button "more" at bounding box center [128, 205] width 9 height 5
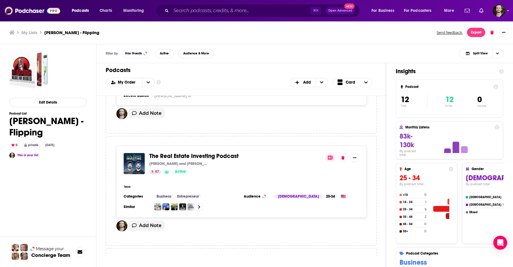
click at [126, 184] on button "less" at bounding box center [127, 186] width 6 height 5
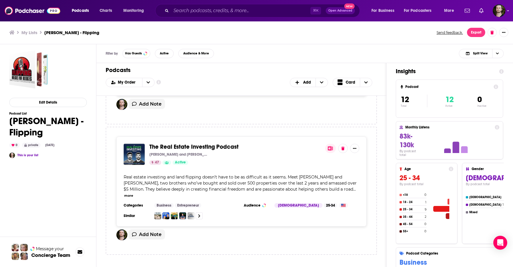
scroll to position [1090, 0]
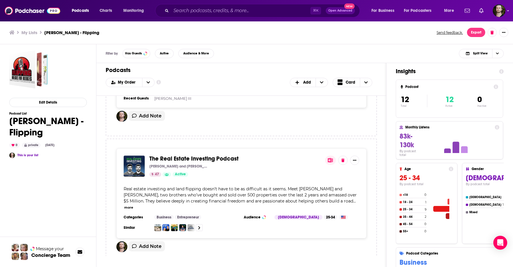
click at [330, 158] on icon at bounding box center [330, 160] width 5 height 5
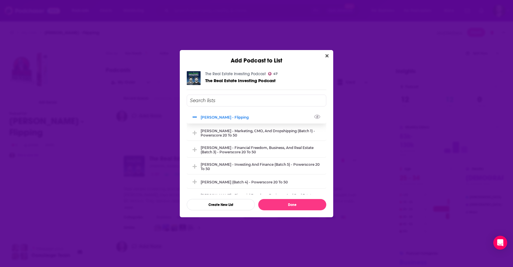
click at [213, 119] on div "[PERSON_NAME] - Flipping" at bounding box center [227, 117] width 52 height 4
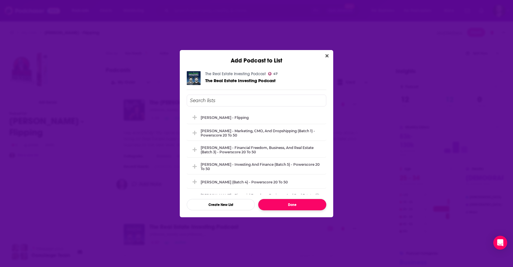
click at [301, 208] on button "Done" at bounding box center [292, 204] width 68 height 11
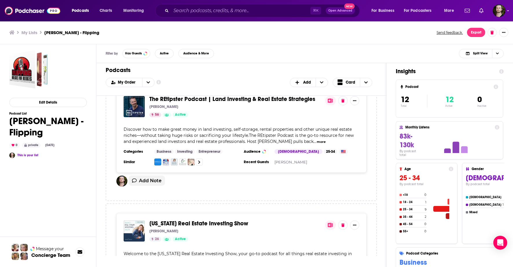
scroll to position [1217, 0]
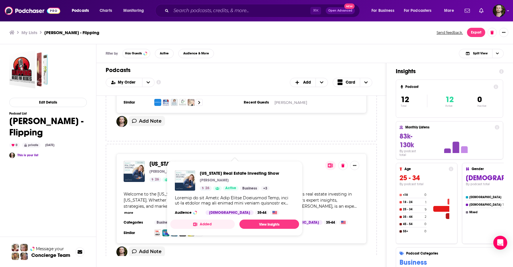
click at [225, 160] on span "[US_STATE] Real Estate Investing Show" at bounding box center [198, 163] width 99 height 7
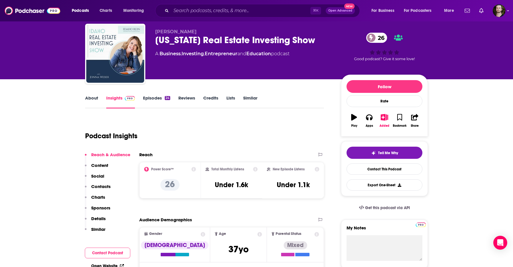
scroll to position [13, 0]
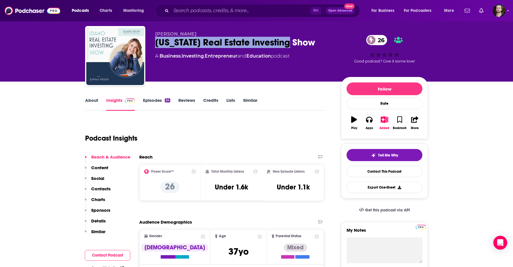
drag, startPoint x: 305, startPoint y: 41, endPoint x: 155, endPoint y: 44, distance: 150.2
click at [154, 43] on div "Jonna Weber Idaho Real Estate Investing Show 26 A Business , Investing , Entrep…" at bounding box center [256, 57] width 343 height 63
copy h2 "[US_STATE] Real Estate Investing Show"
click at [89, 101] on link "About" at bounding box center [91, 104] width 13 height 13
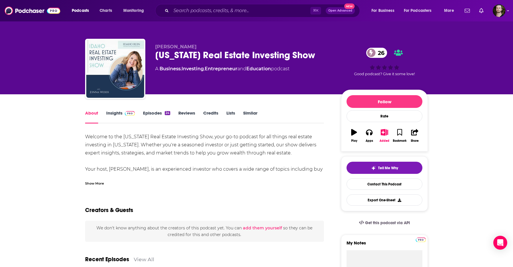
scroll to position [0, 0]
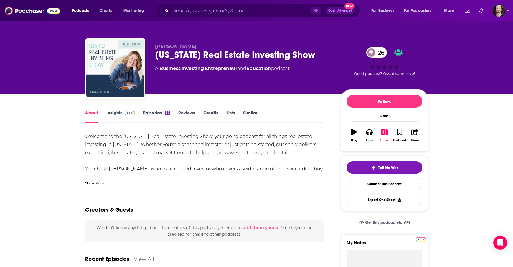
click at [98, 181] on div "Show More" at bounding box center [94, 182] width 19 height 5
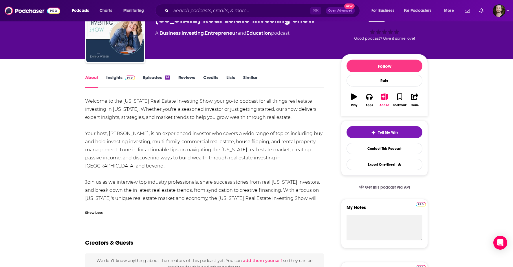
scroll to position [36, 0]
